Goal: Task Accomplishment & Management: Use online tool/utility

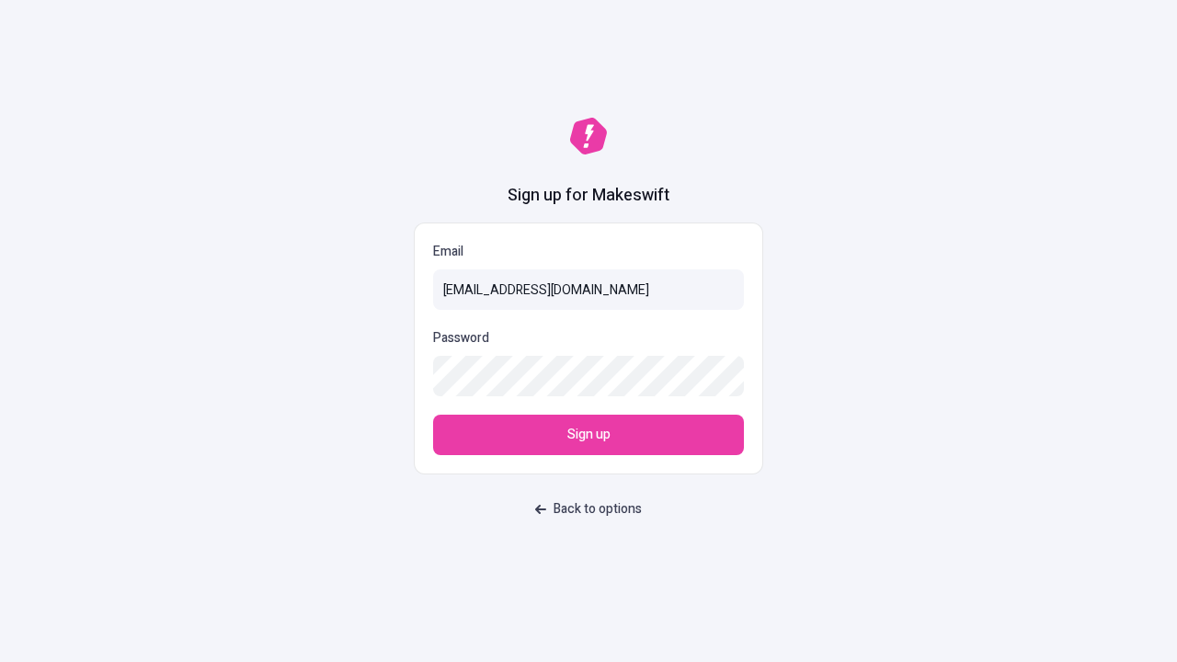
type input "[EMAIL_ADDRESS][DOMAIN_NAME]"
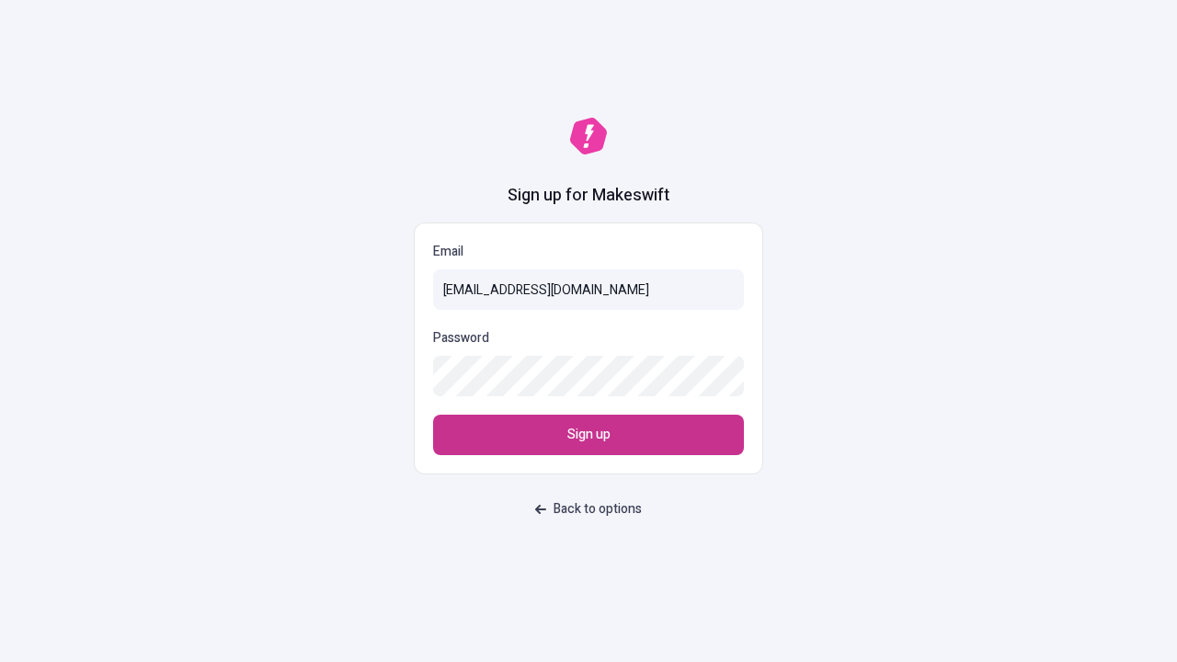
click at [588, 435] on span "Sign up" at bounding box center [588, 435] width 43 height 20
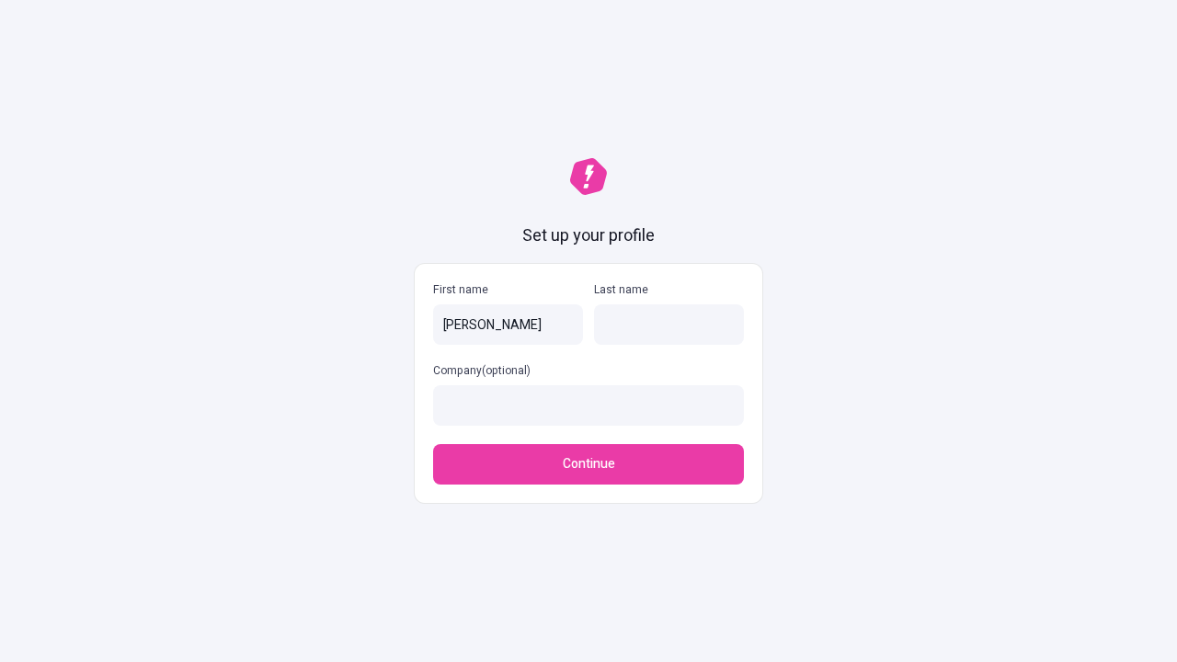
type input "[PERSON_NAME]"
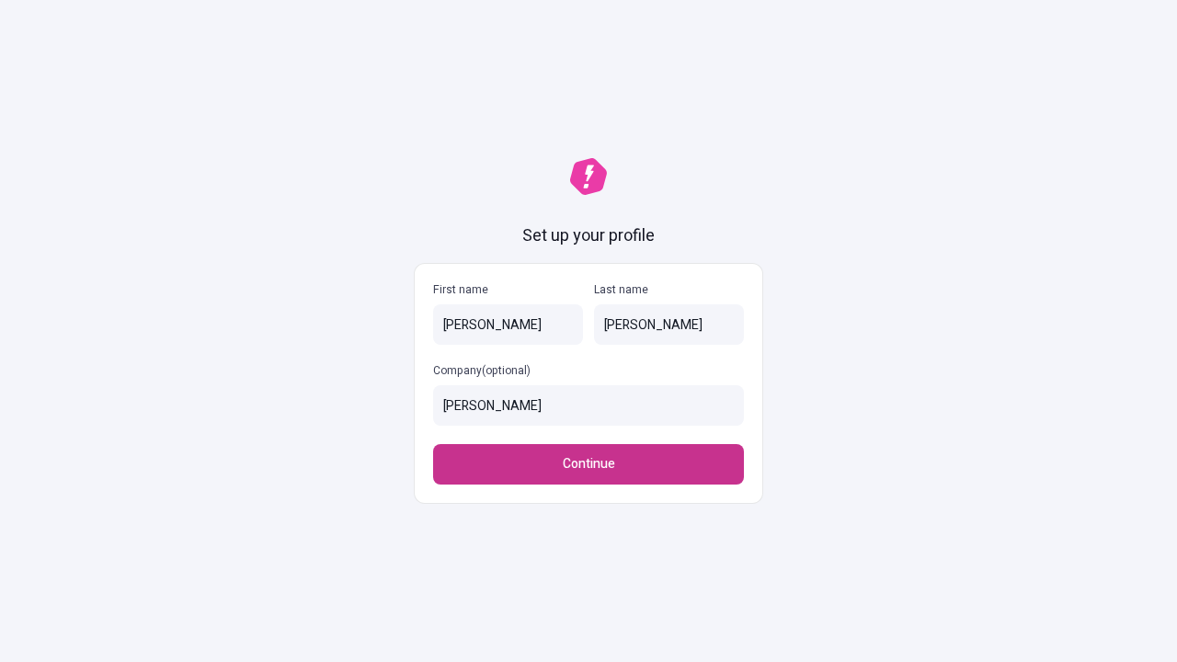
click at [588, 464] on span "Continue" at bounding box center [589, 464] width 52 height 20
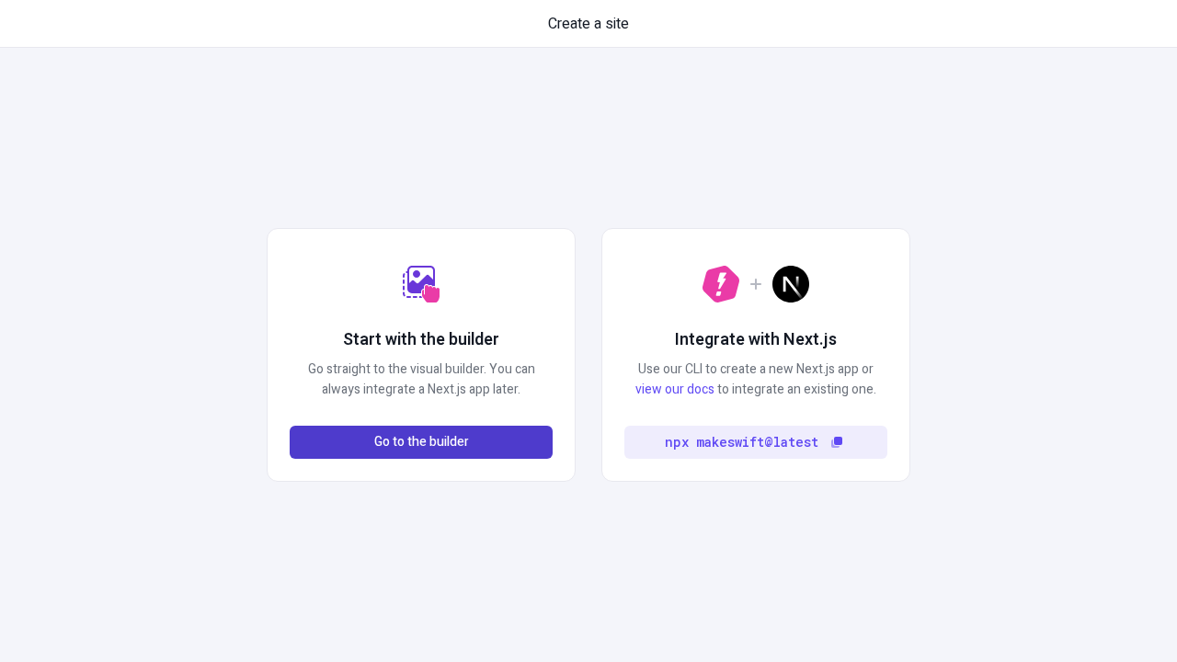
click at [421, 442] on span "Go to the builder" at bounding box center [421, 442] width 95 height 20
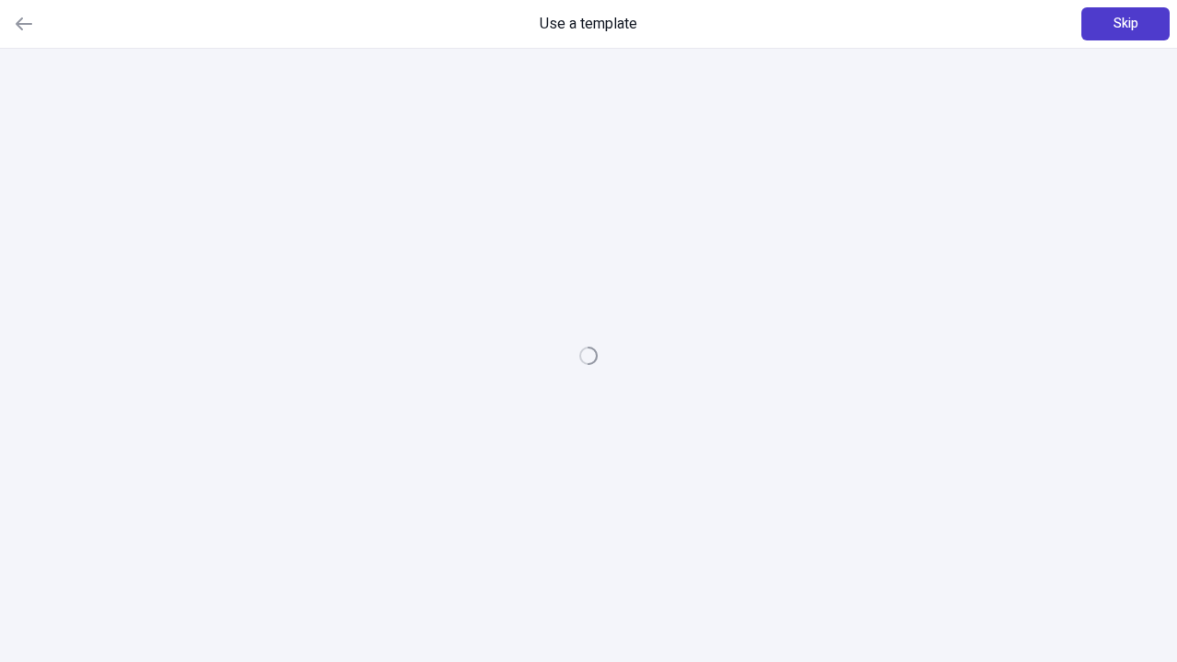
click at [1125, 24] on span "Skip" at bounding box center [1125, 24] width 25 height 20
